Goal: Check status: Check status

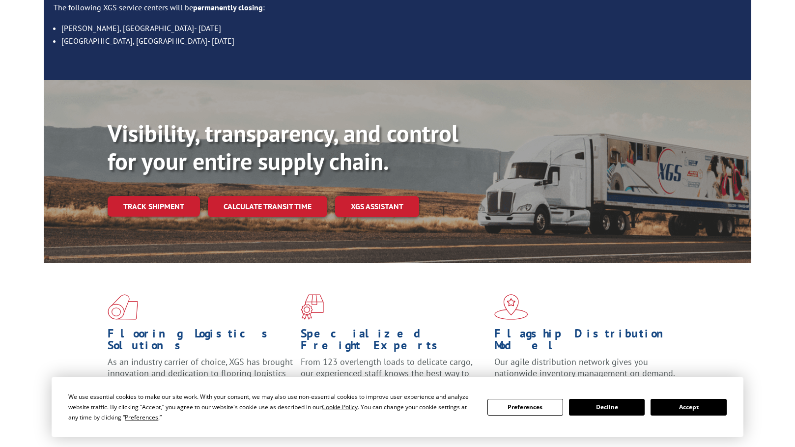
scroll to position [164, 0]
click at [183, 196] on link "Track shipment" at bounding box center [154, 206] width 92 height 21
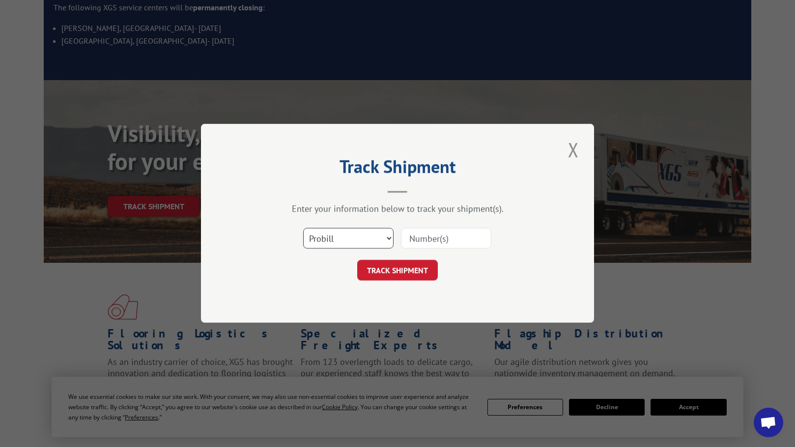
drag, startPoint x: 340, startPoint y: 231, endPoint x: 442, endPoint y: 239, distance: 102.0
click at [357, 232] on select "Select category... Probill BOL PO" at bounding box center [348, 238] width 90 height 21
click at [449, 239] on input at bounding box center [446, 238] width 90 height 21
paste input "16589268BOL"
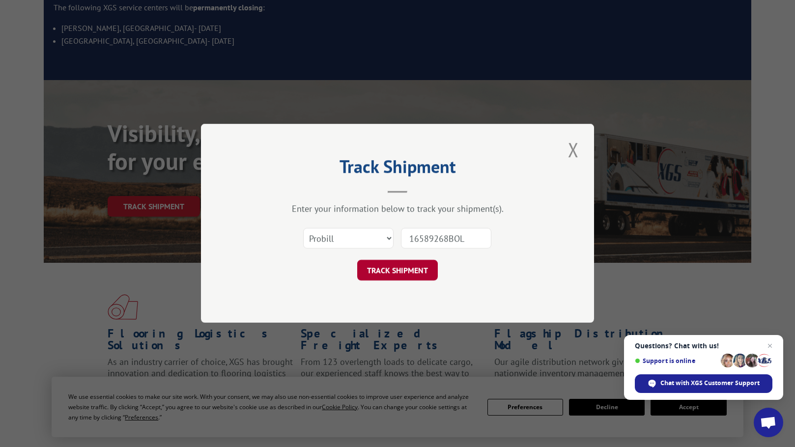
type input "16589268BOL"
click at [420, 274] on button "TRACK SHIPMENT" at bounding box center [397, 270] width 81 height 21
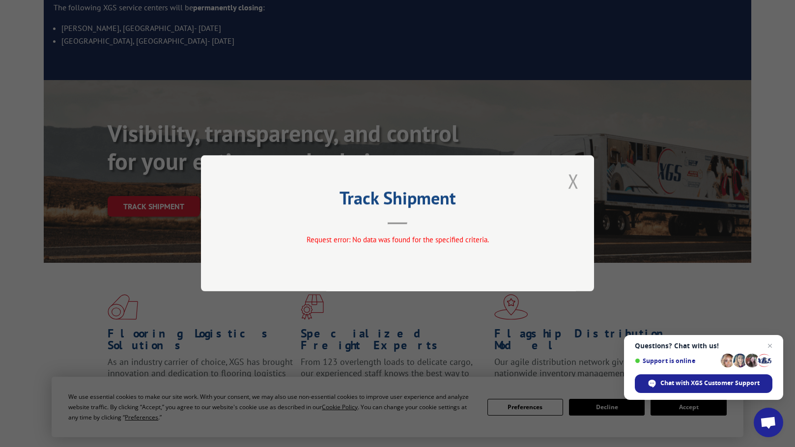
click at [580, 183] on button "Close modal" at bounding box center [573, 180] width 17 height 27
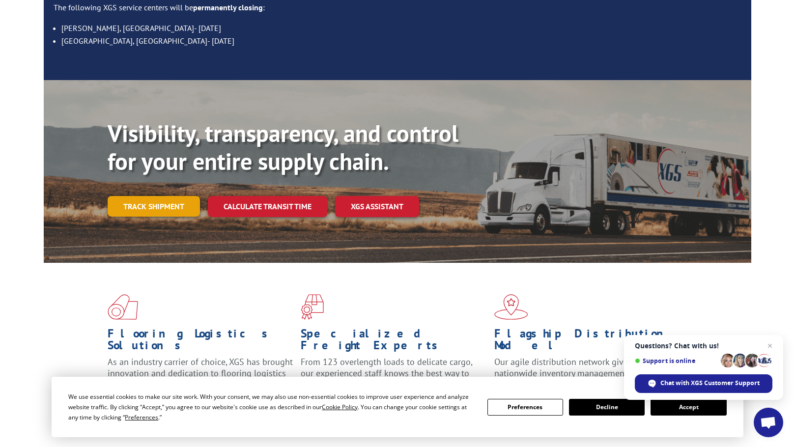
click at [183, 196] on link "Track shipment" at bounding box center [154, 206] width 92 height 21
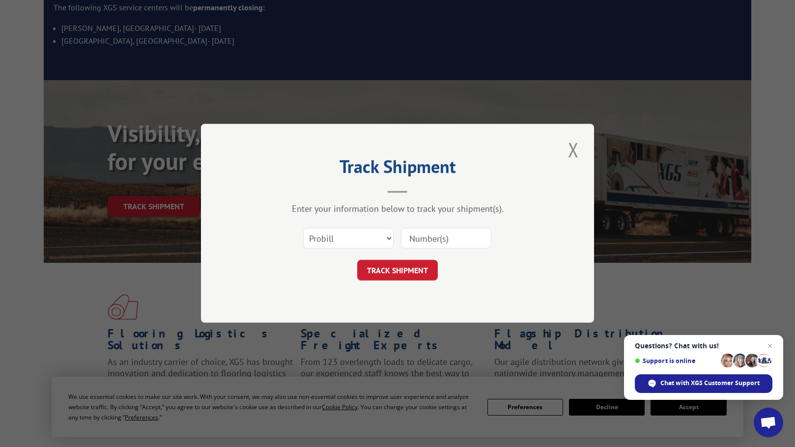
drag, startPoint x: 334, startPoint y: 222, endPoint x: 340, endPoint y: 235, distance: 14.7
click at [339, 233] on div "Enter your information below to track your shipment(s). Select category... Prob…" at bounding box center [397, 242] width 295 height 78
click at [340, 235] on select "Select category... Probill BOL PO" at bounding box center [348, 238] width 90 height 21
click at [312, 236] on select "Select category... Probill BOL PO" at bounding box center [348, 238] width 90 height 21
select select "bol"
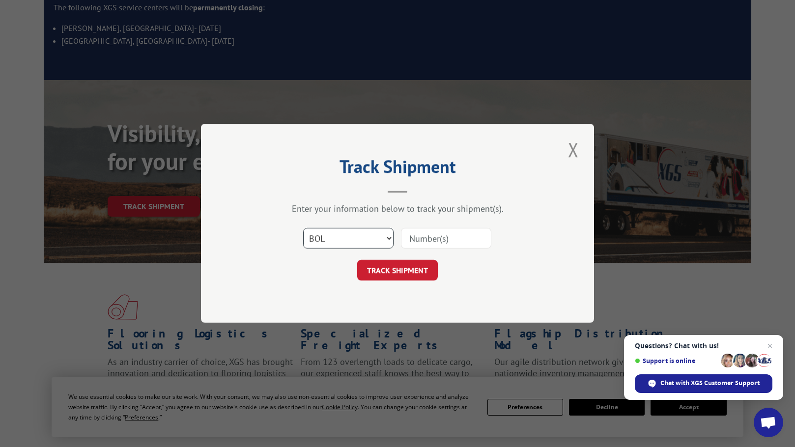
click at [303, 228] on select "Select category... Probill BOL PO" at bounding box center [348, 238] width 90 height 21
drag, startPoint x: 434, startPoint y: 238, endPoint x: 430, endPoint y: 242, distance: 6.3
click at [434, 238] on input at bounding box center [446, 238] width 90 height 21
paste input "16589268"
type input "16589268"
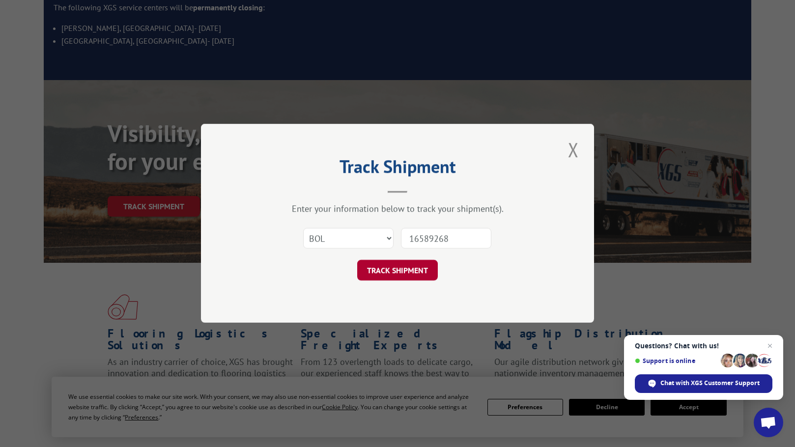
click at [400, 278] on button "TRACK SHIPMENT" at bounding box center [397, 270] width 81 height 21
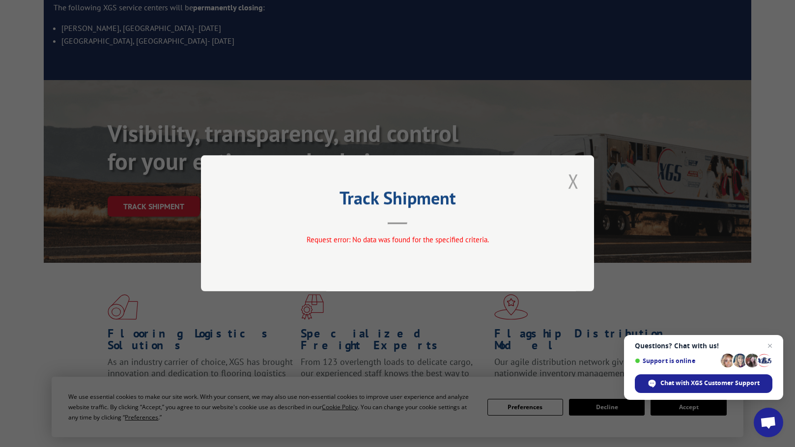
click at [574, 180] on button "Close modal" at bounding box center [573, 180] width 17 height 27
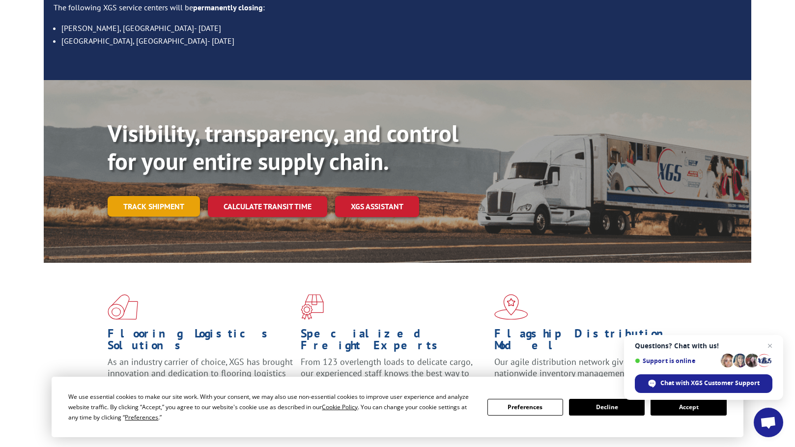
click at [171, 196] on link "Track shipment" at bounding box center [154, 206] width 92 height 21
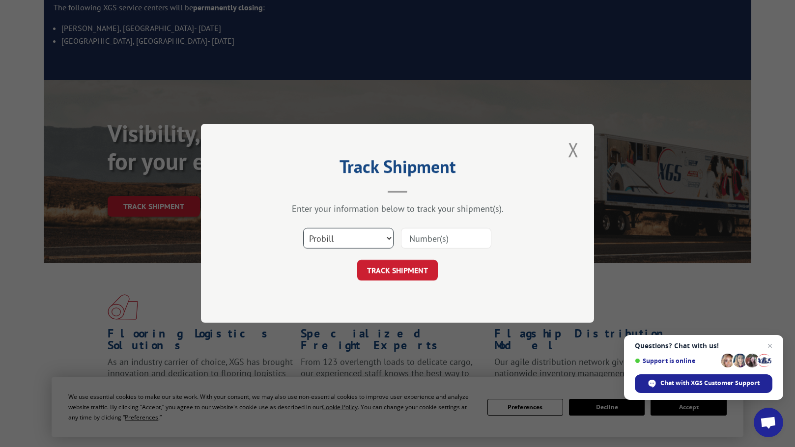
click at [367, 243] on select "Select category... Probill BOL PO" at bounding box center [348, 238] width 90 height 21
select select "bol"
click at [303, 228] on select "Select category... Probill BOL PO" at bounding box center [348, 238] width 90 height 21
click at [445, 229] on input at bounding box center [446, 238] width 90 height 21
paste input "16589268BOL"
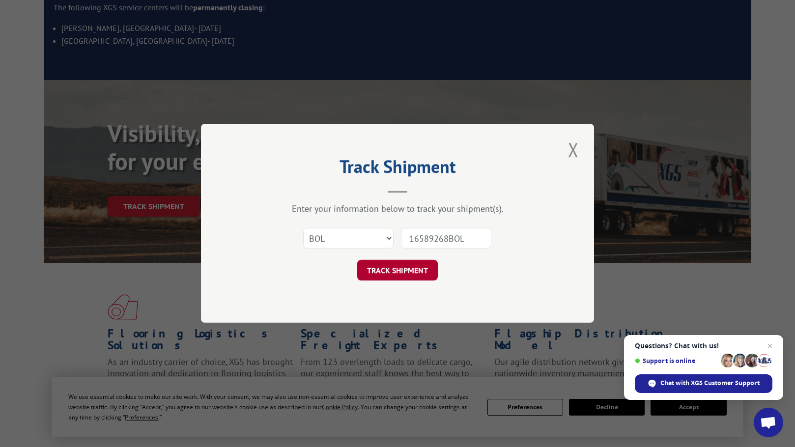
type input "16589268BOL"
click at [398, 270] on button "TRACK SHIPMENT" at bounding box center [397, 270] width 81 height 21
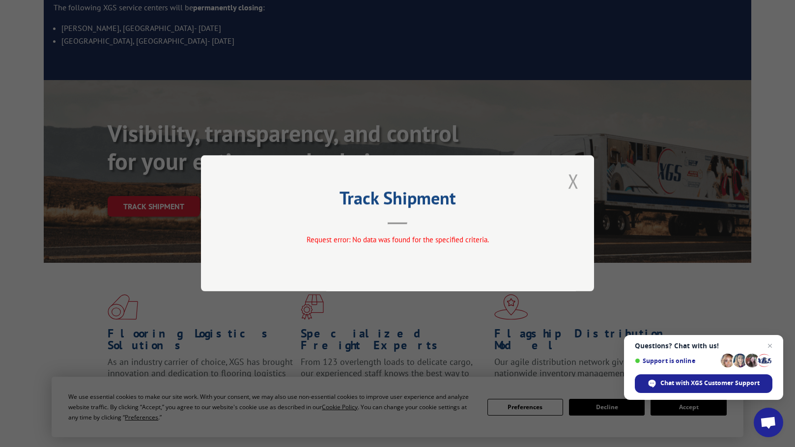
click at [569, 177] on button "Close modal" at bounding box center [573, 180] width 17 height 27
